Goal: Task Accomplishment & Management: Manage account settings

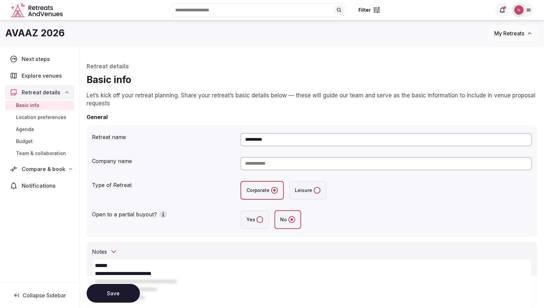
click at [104, 297] on button "Save" at bounding box center [113, 293] width 53 height 19
click at [518, 10] on img at bounding box center [518, 9] width 9 height 9
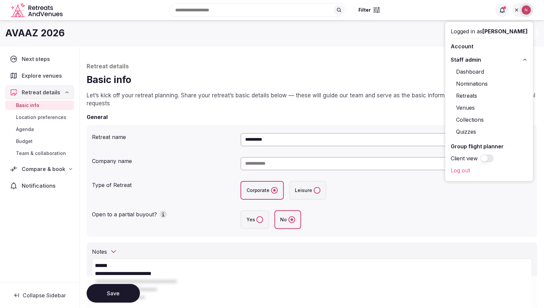
click at [471, 98] on link "Retreats" at bounding box center [489, 95] width 77 height 11
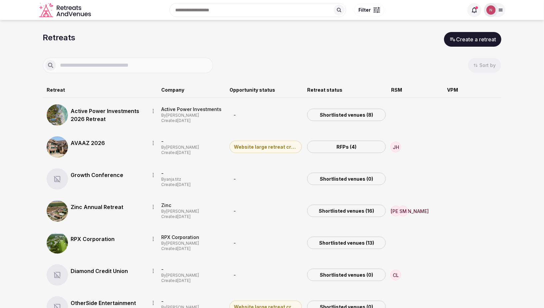
click at [97, 60] on div at bounding box center [128, 65] width 171 height 16
click at [95, 63] on input "text" at bounding box center [133, 65] width 155 height 8
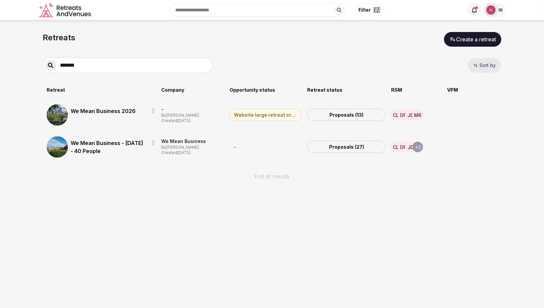
type input "*******"
click at [120, 112] on link "We Mean Business 2026" at bounding box center [107, 111] width 73 height 8
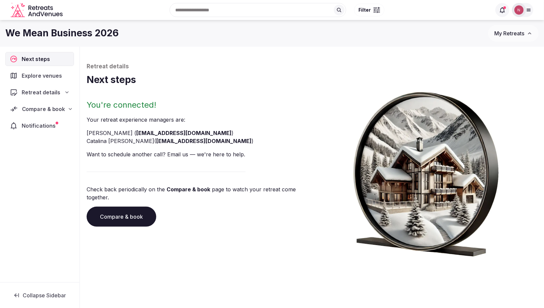
click at [31, 107] on span "Compare & book" at bounding box center [43, 109] width 43 height 8
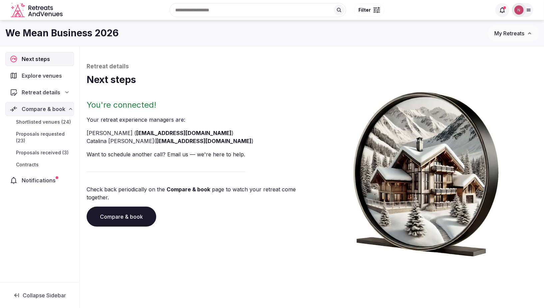
click at [23, 148] on link "Proposals received (3)" at bounding box center [39, 152] width 69 height 9
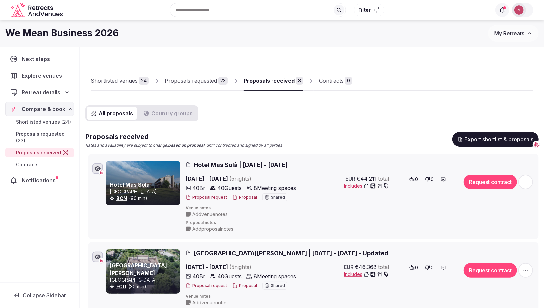
click at [233, 164] on span "Hotel Mas Solà | [DATE] - [DATE]" at bounding box center [240, 165] width 94 height 8
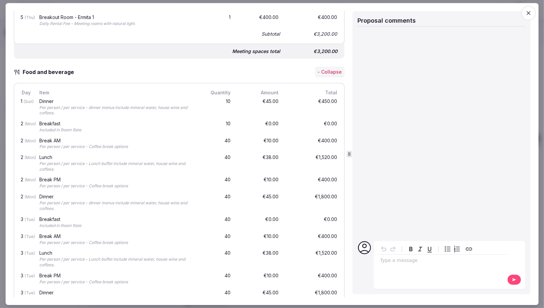
scroll to position [527, 0]
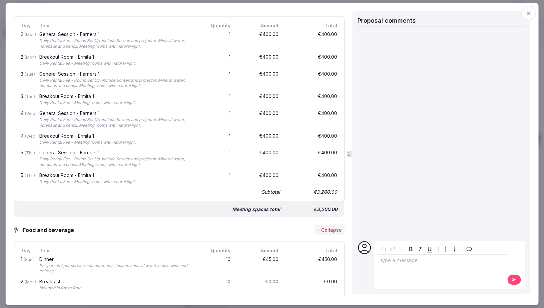
click at [529, 14] on icon "button" at bounding box center [528, 13] width 7 height 7
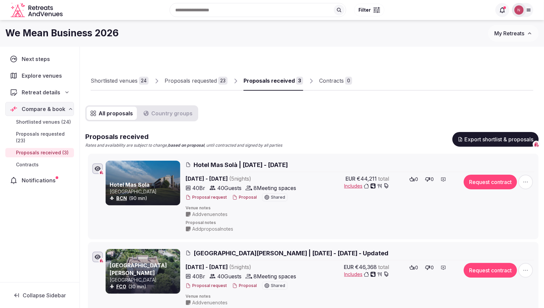
click at [516, 9] on img at bounding box center [518, 9] width 9 height 9
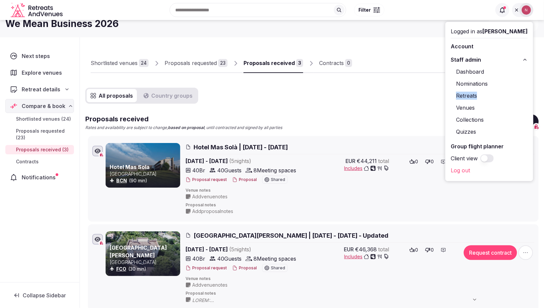
scroll to position [0, 0]
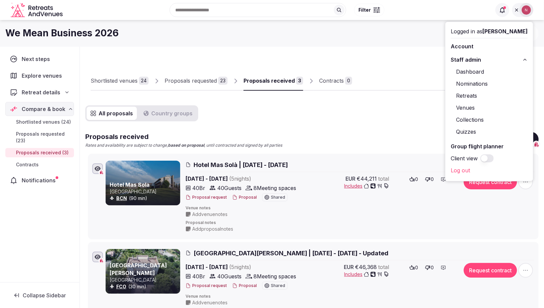
click at [241, 163] on span "Hotel Mas Solà | [DATE] - [DATE]" at bounding box center [240, 165] width 94 height 8
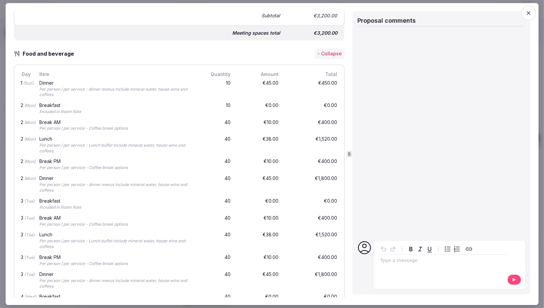
scroll to position [750, 0]
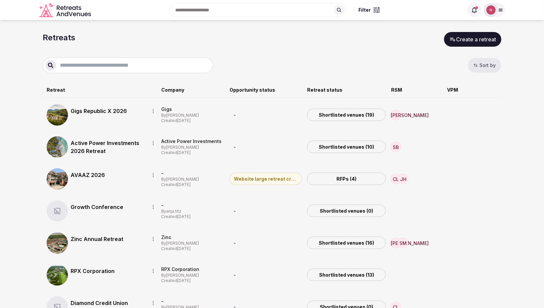
click at [132, 66] on input "text" at bounding box center [133, 65] width 155 height 8
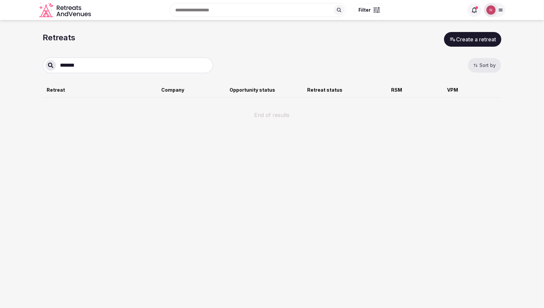
type input "*******"
click at [142, 60] on div "*******" at bounding box center [128, 65] width 171 height 16
click at [140, 68] on input "*******" at bounding box center [133, 65] width 155 height 8
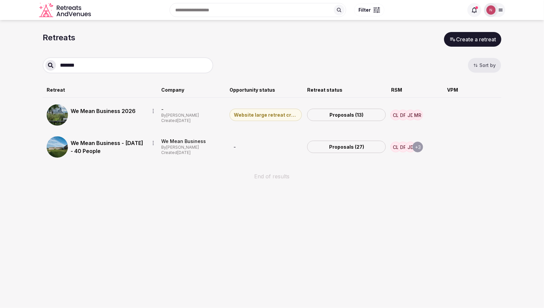
click at [81, 149] on link "We Mean Business - [DATE] - 40 People" at bounding box center [107, 147] width 73 height 16
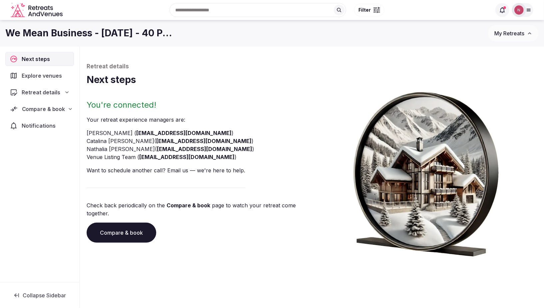
click at [39, 110] on span "Compare & book" at bounding box center [43, 109] width 43 height 8
click at [43, 143] on span "Proposals received (12)" at bounding box center [43, 146] width 55 height 7
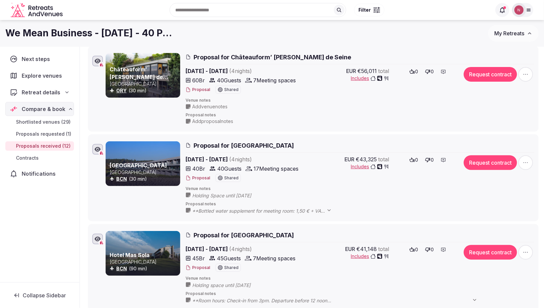
scroll to position [116, 0]
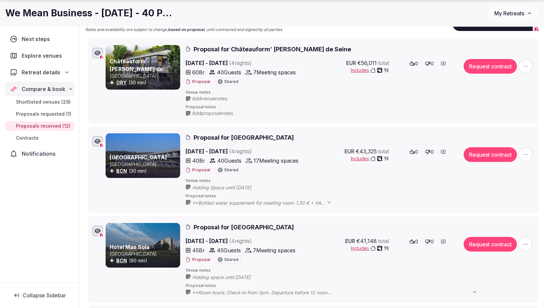
click at [249, 227] on span "Proposal for Hotel Mas Sola" at bounding box center [243, 227] width 100 height 8
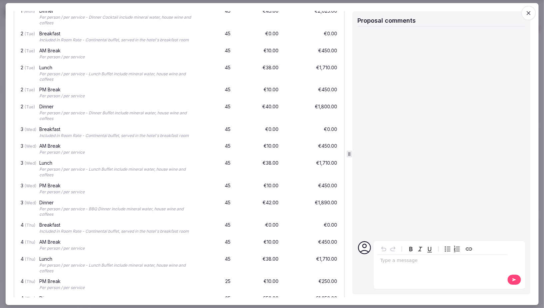
scroll to position [658, 0]
